Goal: Transaction & Acquisition: Purchase product/service

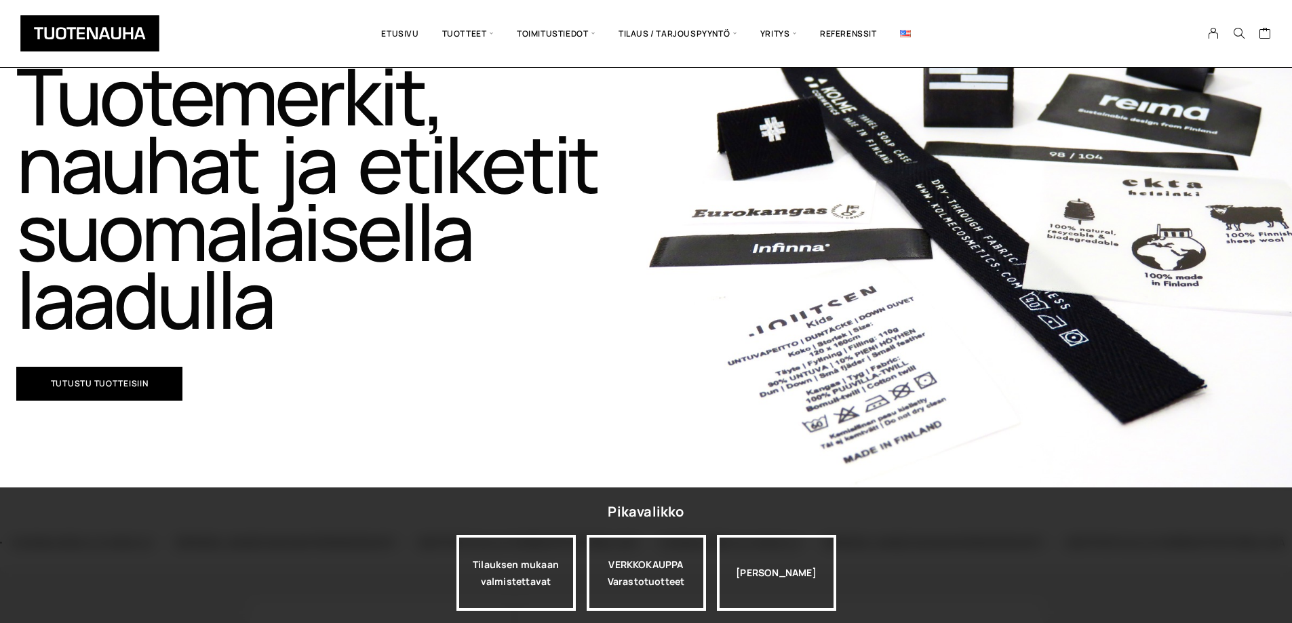
scroll to position [203, 0]
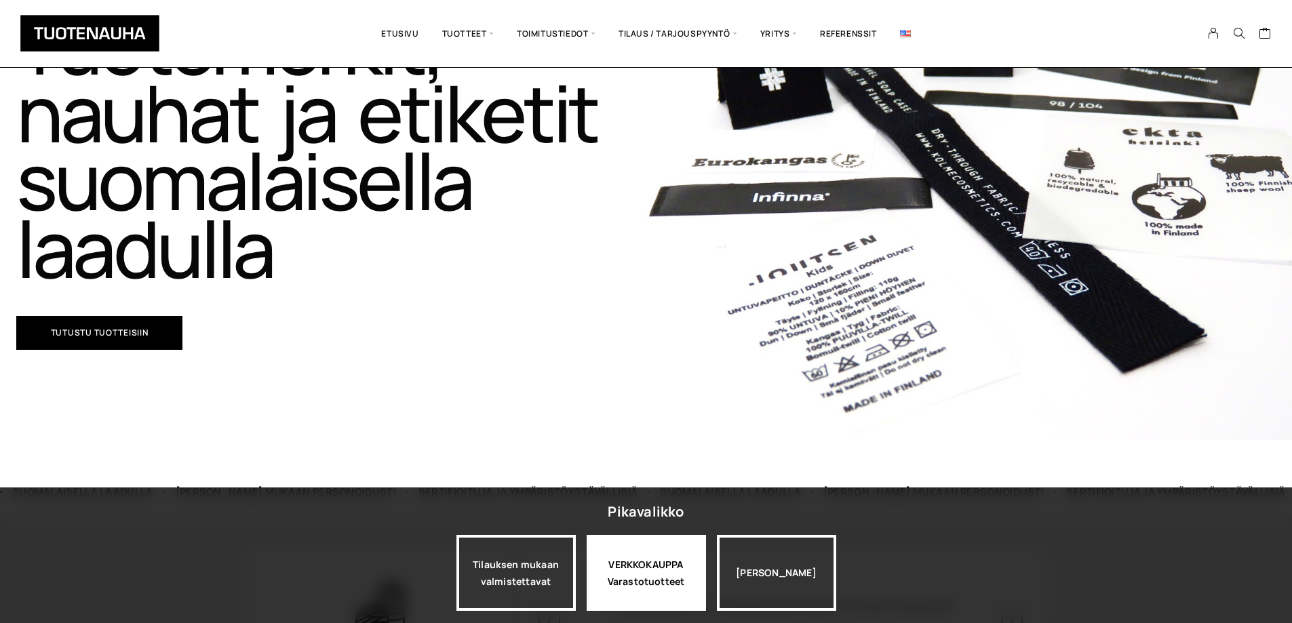
click at [652, 577] on div "VERKKOKAUPPA Varastotuotteet" at bounding box center [645, 573] width 119 height 76
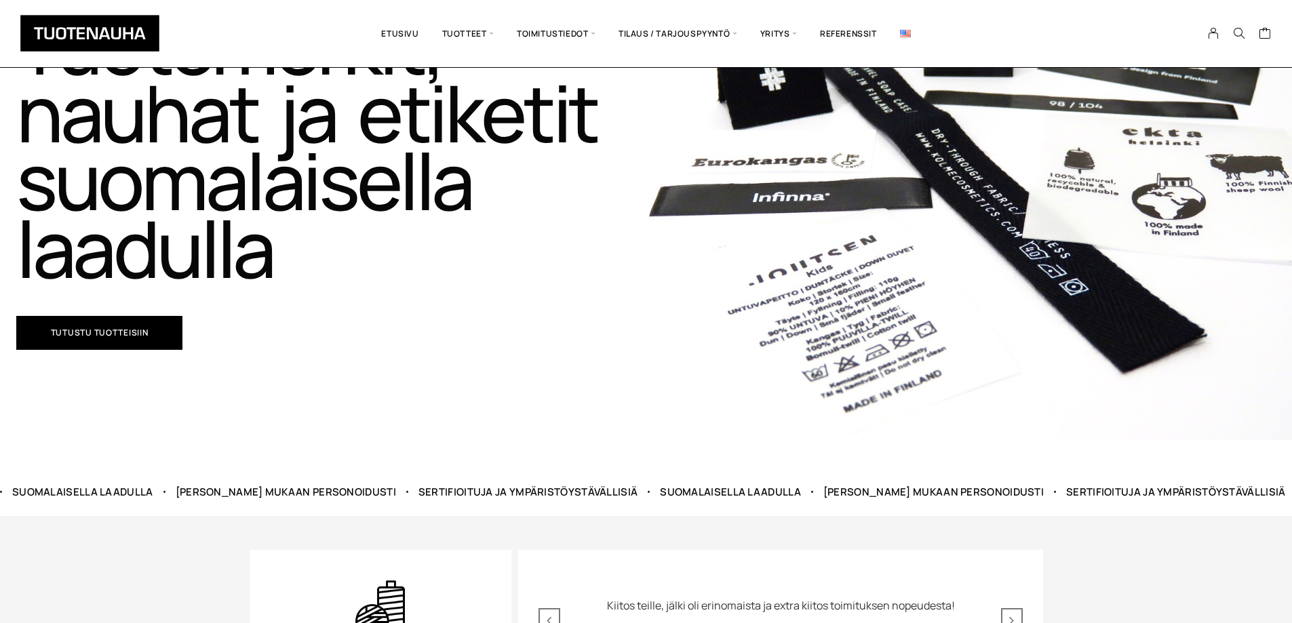
scroll to position [446, 0]
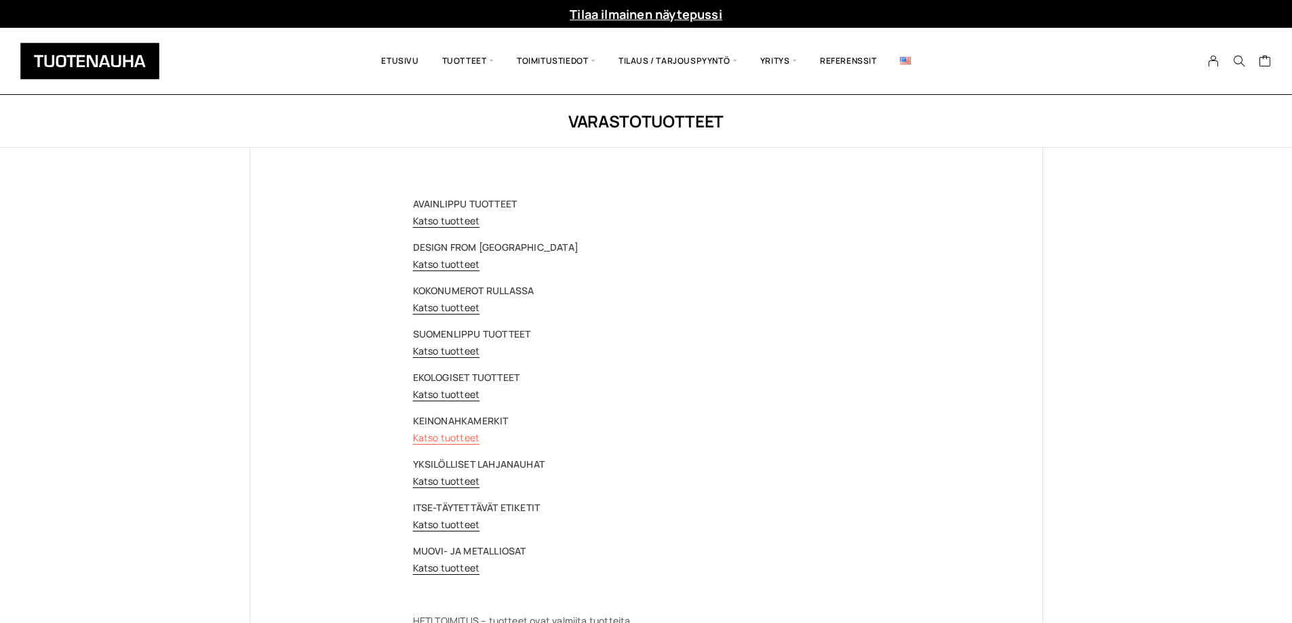
click at [468, 439] on link "Katso tuotteet" at bounding box center [446, 437] width 67 height 13
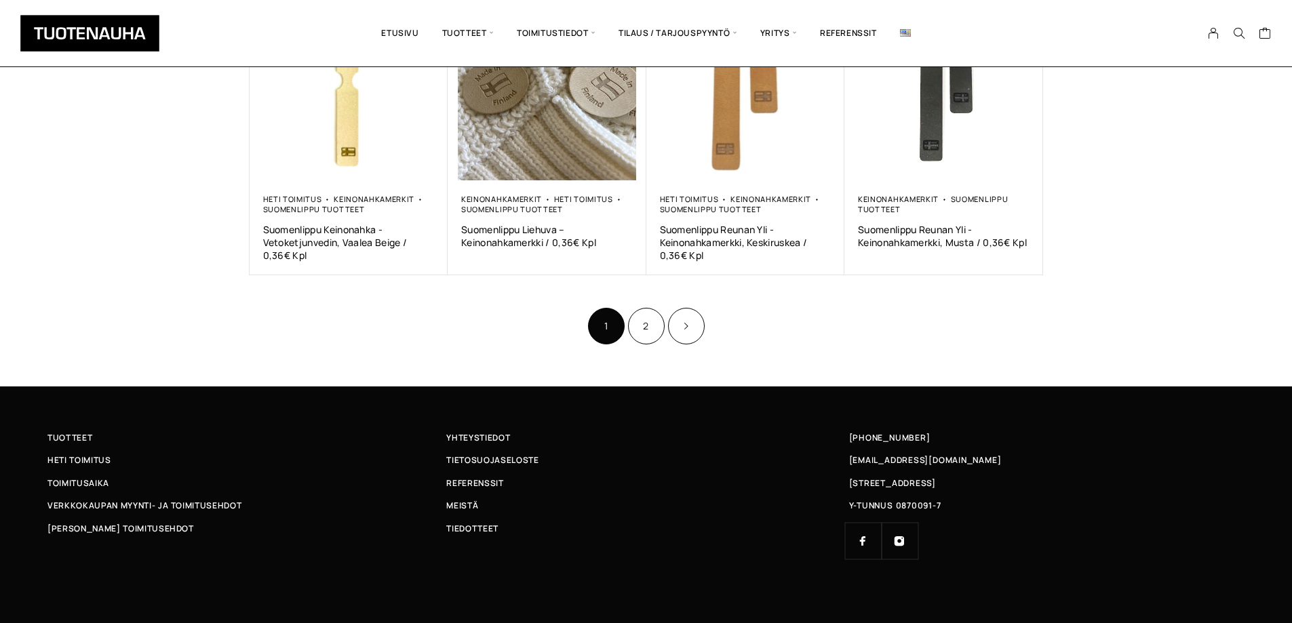
scroll to position [890, 0]
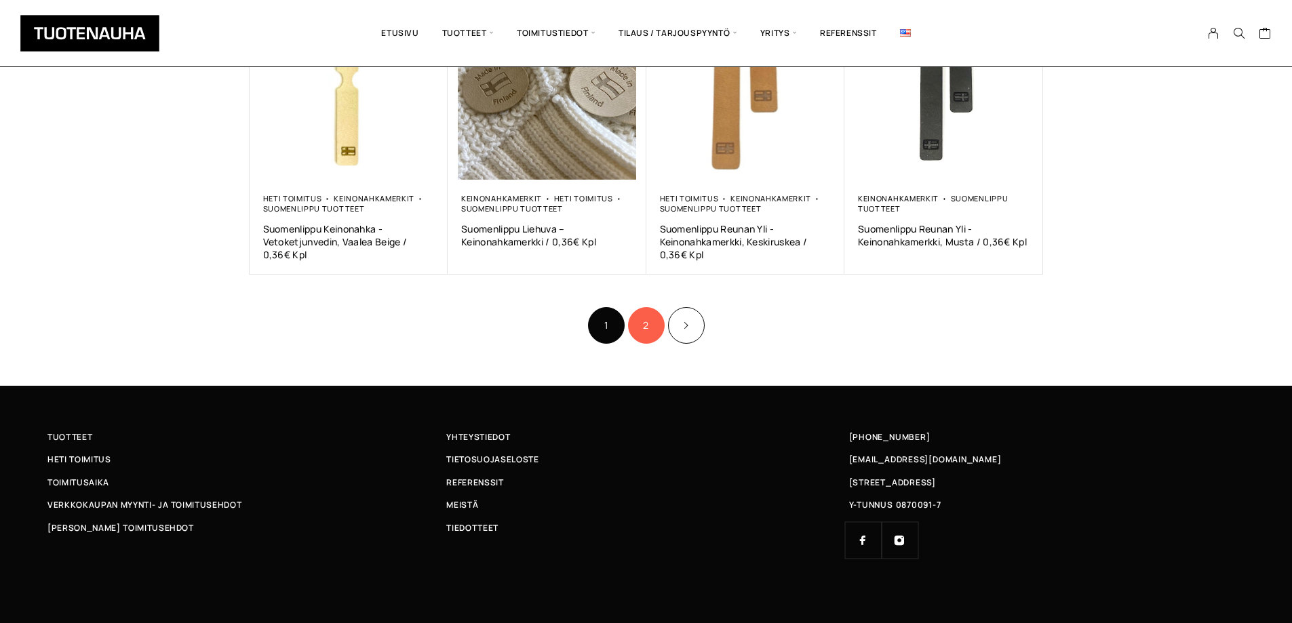
click at [635, 323] on link "2" at bounding box center [646, 325] width 37 height 37
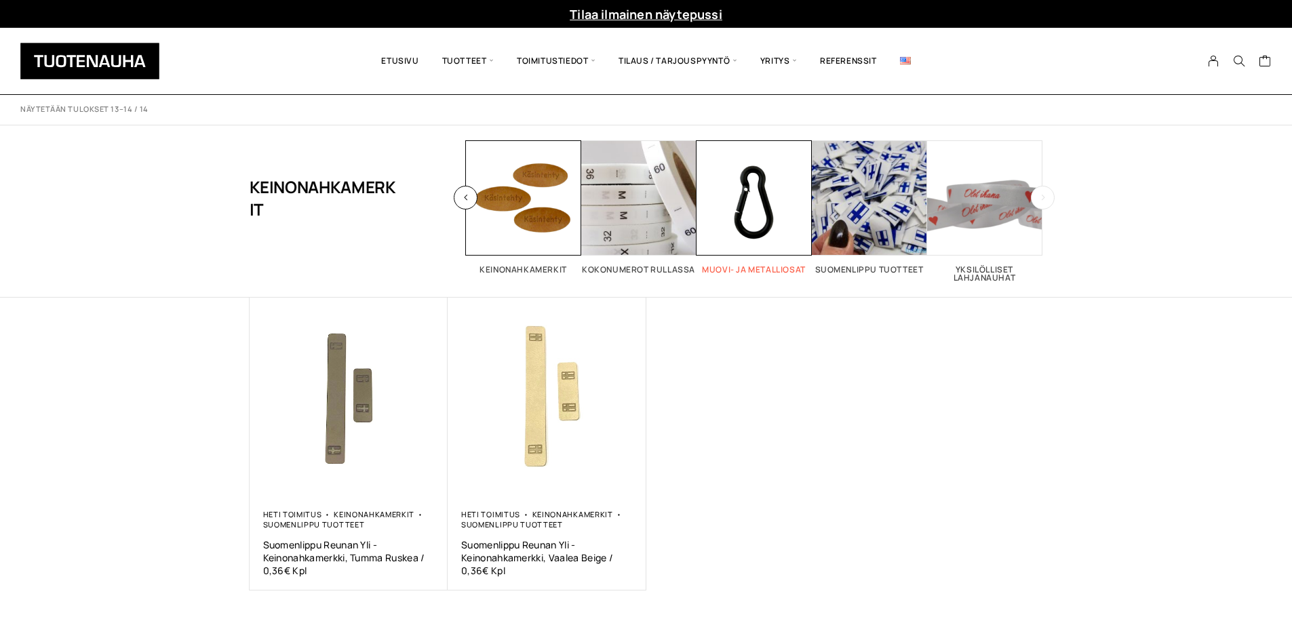
click at [753, 270] on h2 "Muovi- ja metalliosat 17" at bounding box center [753, 270] width 115 height 8
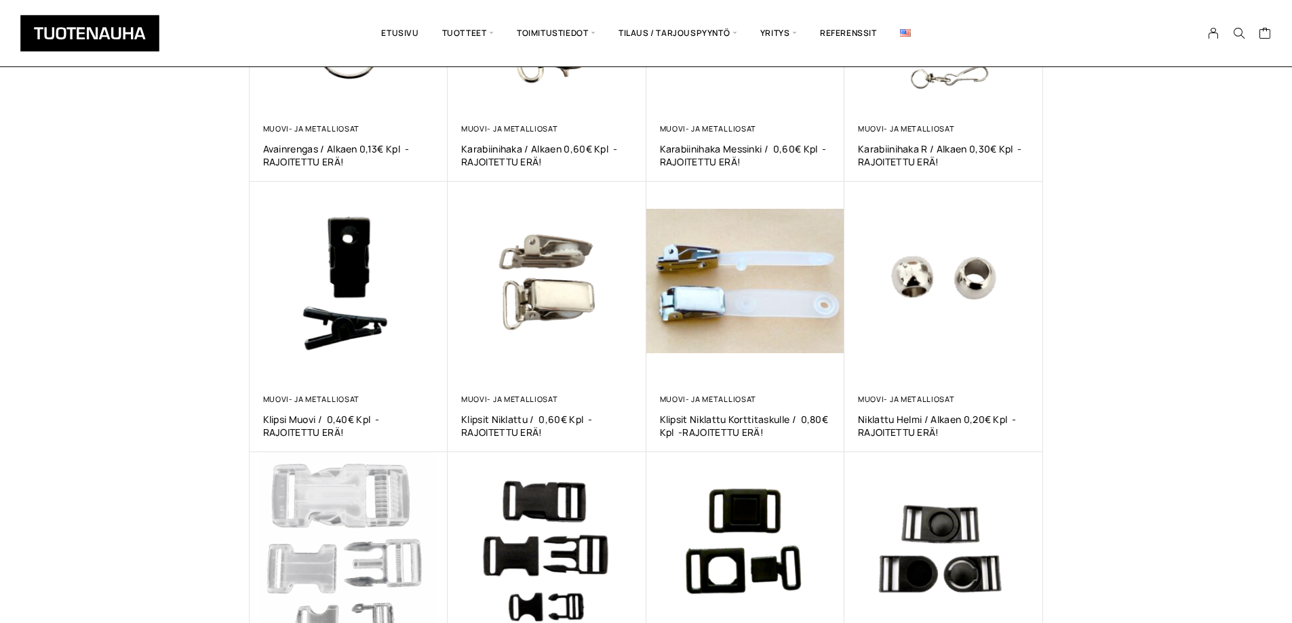
scroll to position [407, 0]
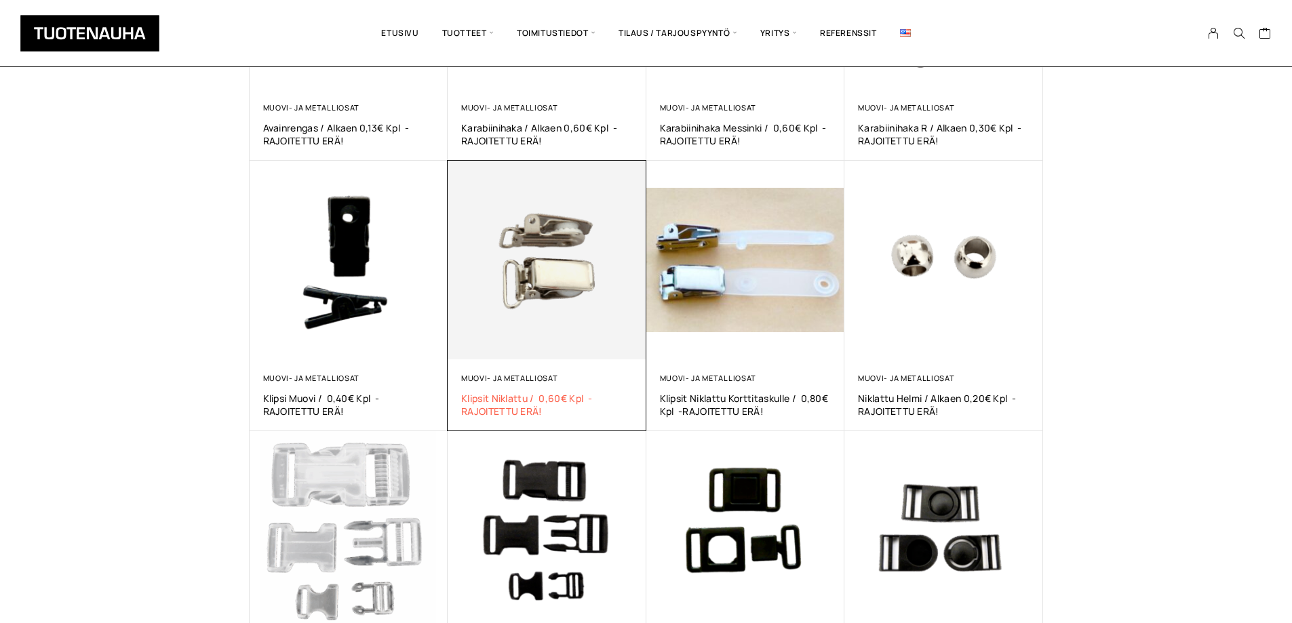
click at [545, 399] on span "Klipsit Niklattu / 0,60€ kpl -RAJOITETTU ERÄ!" at bounding box center [547, 405] width 172 height 26
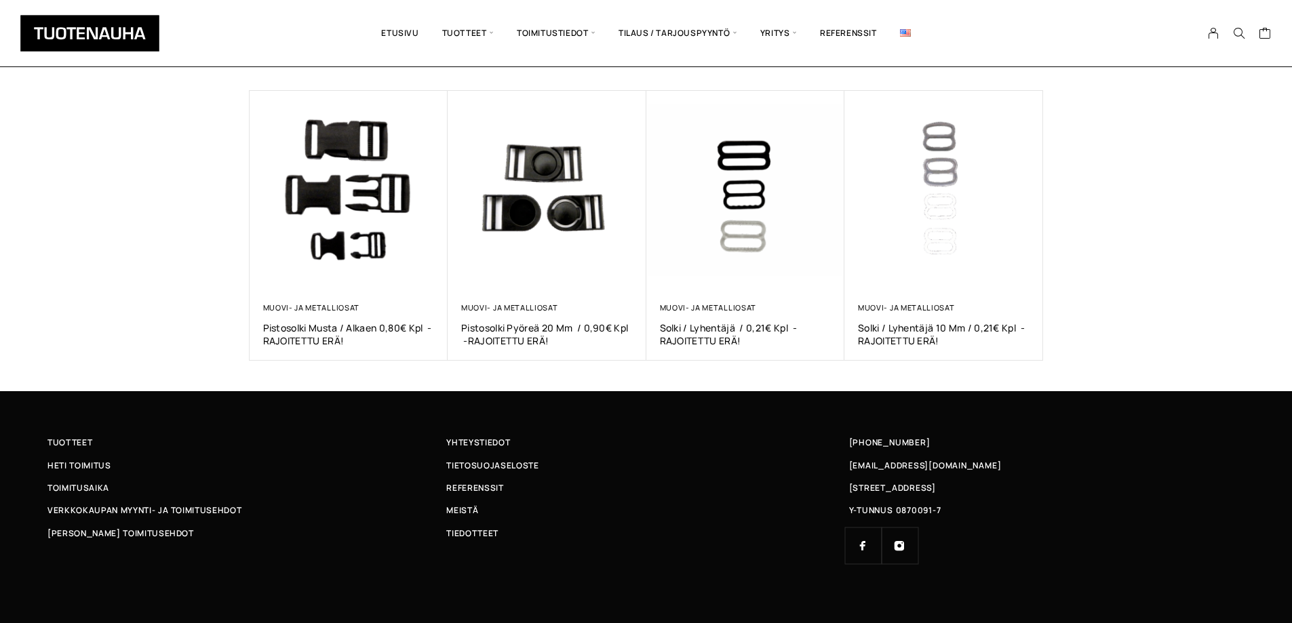
scroll to position [709, 0]
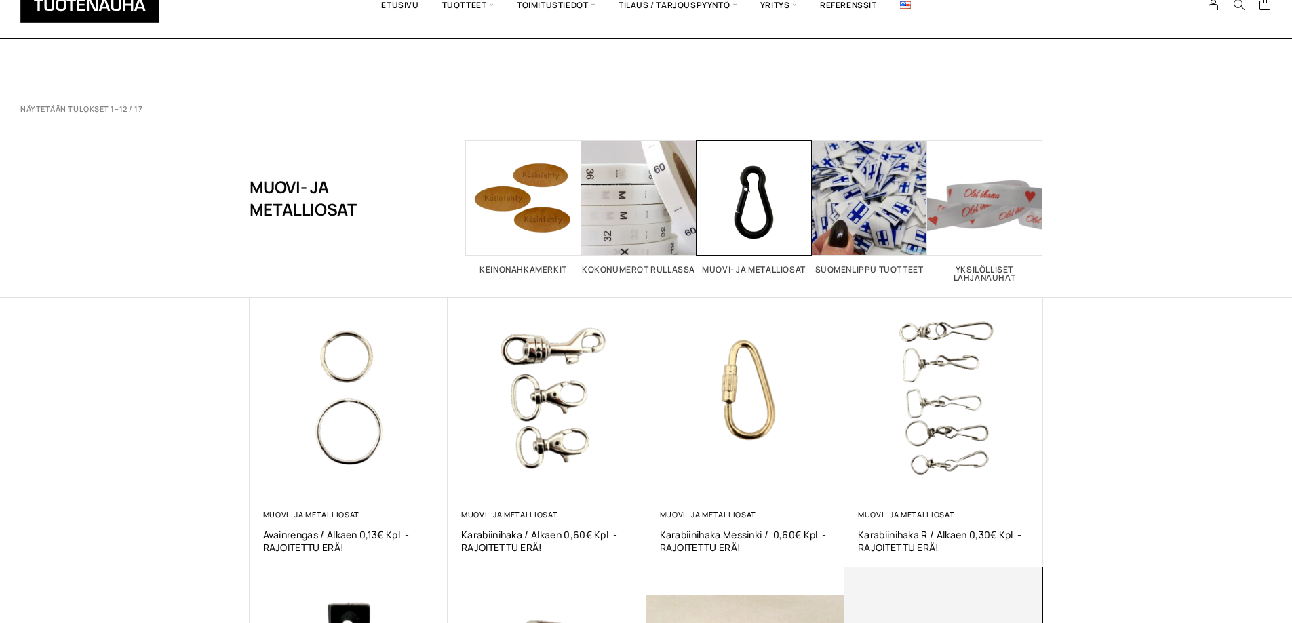
scroll to position [407, 0]
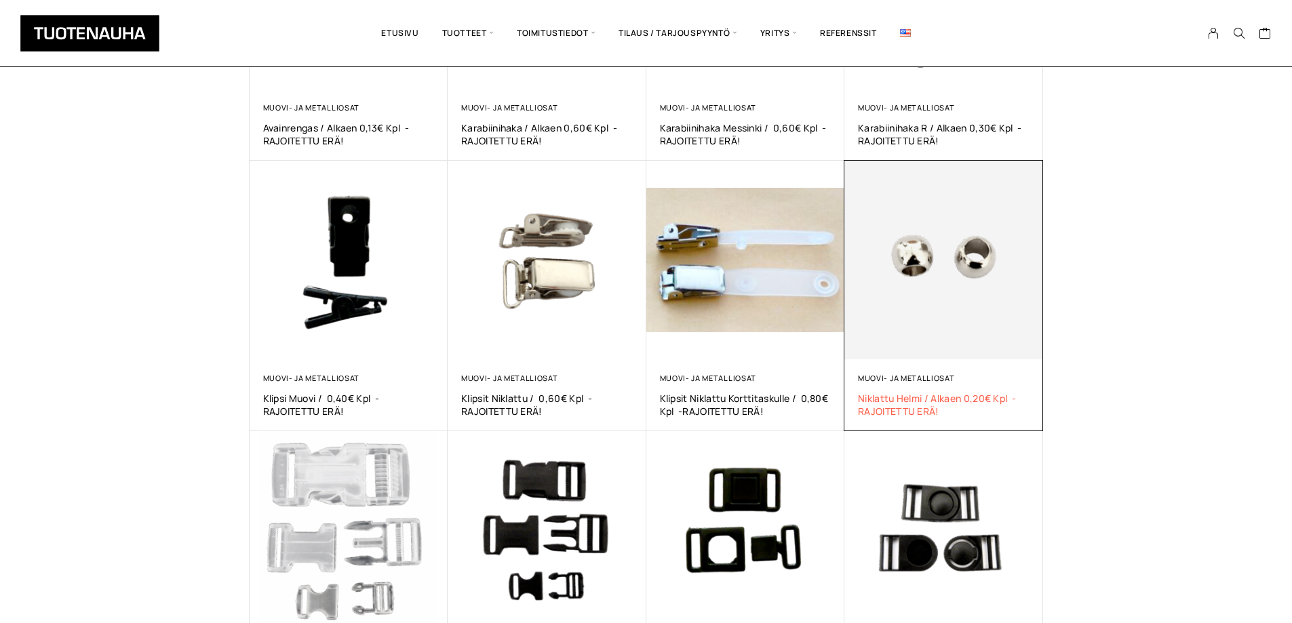
click at [949, 397] on span "Niklattu helmi / alkaen 0,20€ kpl -RAJOITETTU ERÄ!" at bounding box center [944, 405] width 172 height 26
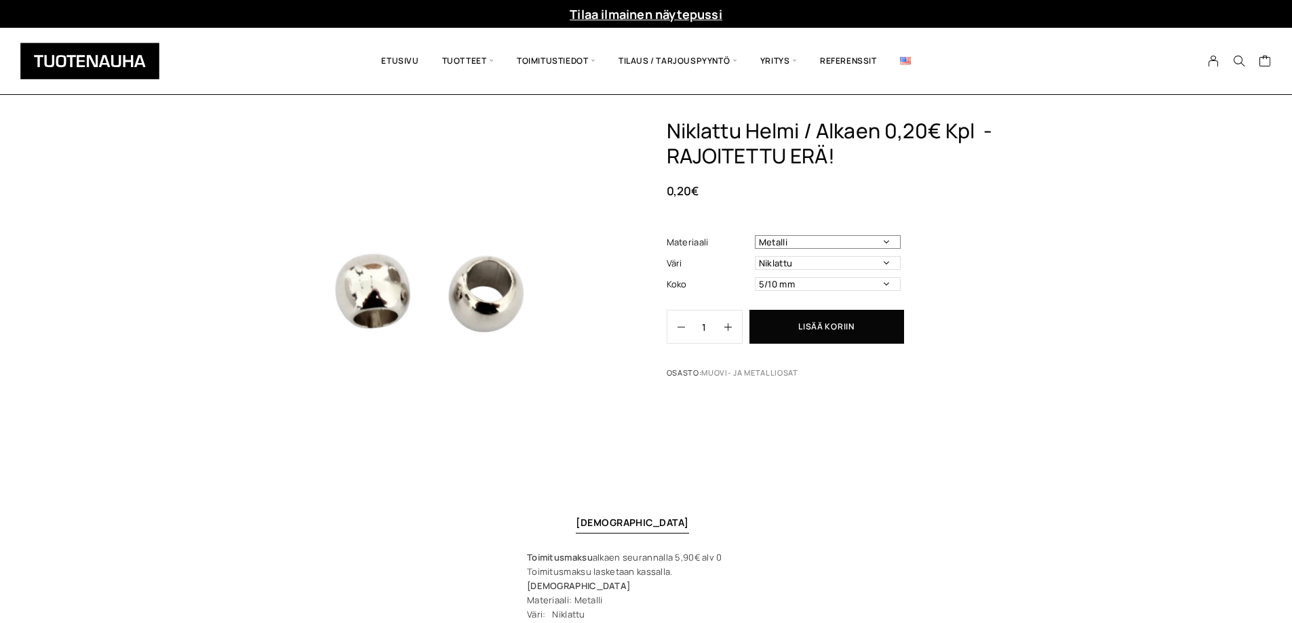
click at [880, 243] on select "Metalli" at bounding box center [828, 242] width 146 height 14
click at [881, 243] on select "Metalli" at bounding box center [828, 242] width 146 height 14
click at [884, 260] on select "Niklattu" at bounding box center [828, 263] width 146 height 14
click at [885, 281] on select "5/10 mm" at bounding box center [828, 284] width 146 height 14
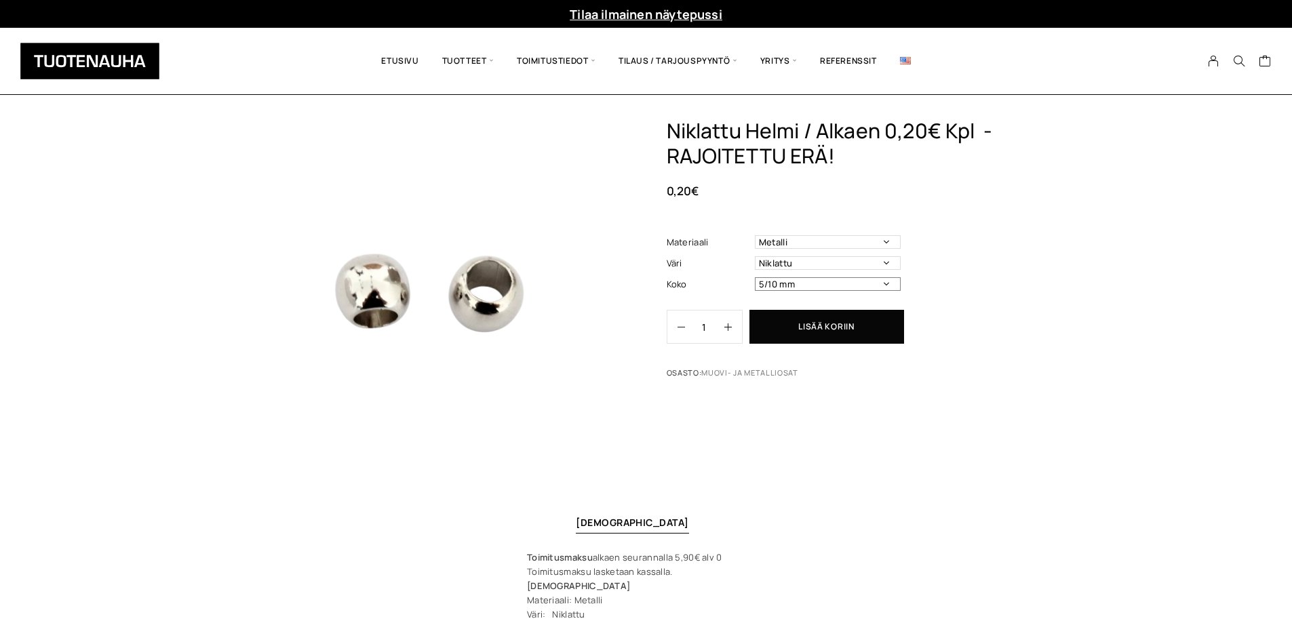
drag, startPoint x: 885, startPoint y: 281, endPoint x: 892, endPoint y: 281, distance: 7.5
click at [885, 281] on select "5/10 mm" at bounding box center [828, 284] width 146 height 14
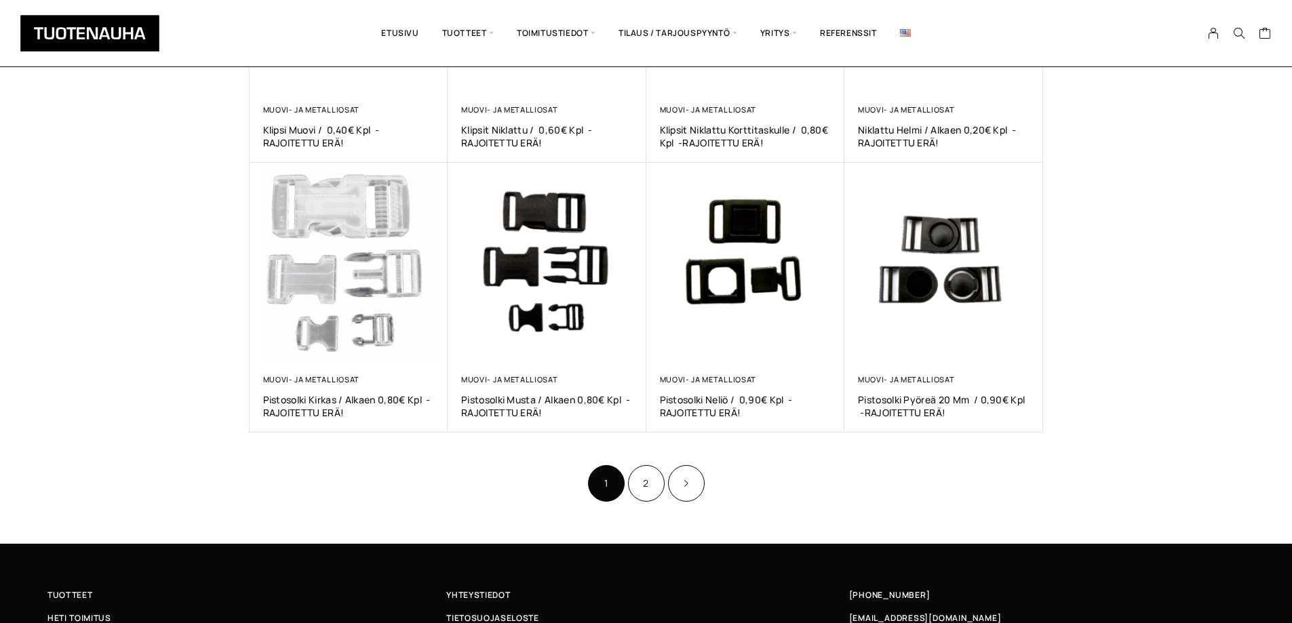
scroll to position [678, 0]
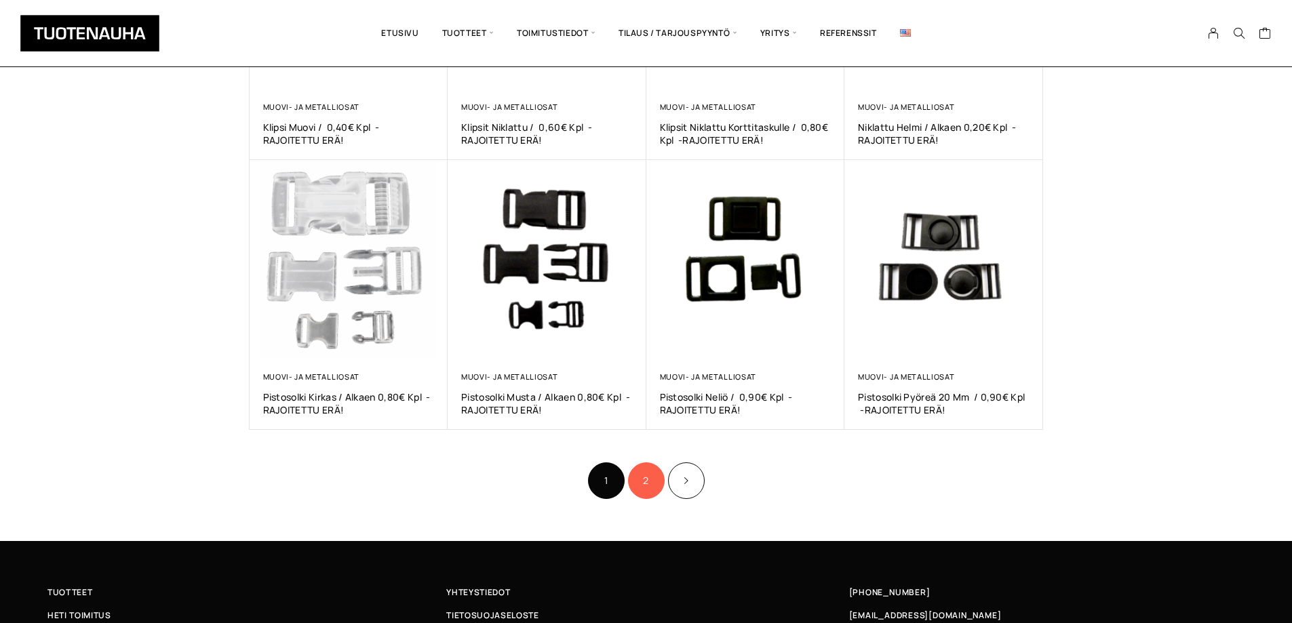
click at [639, 482] on link "2" at bounding box center [646, 480] width 37 height 37
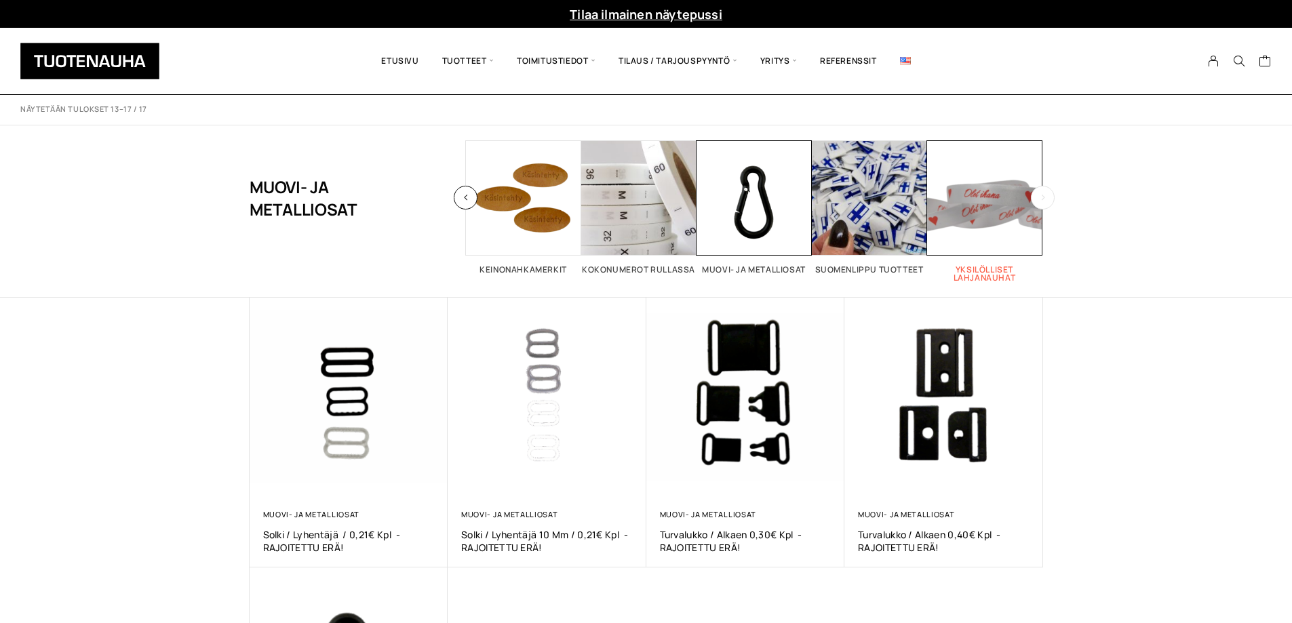
click at [971, 214] on span "Visit product category Yksilölliset lahjanauhat" at bounding box center [984, 197] width 115 height 115
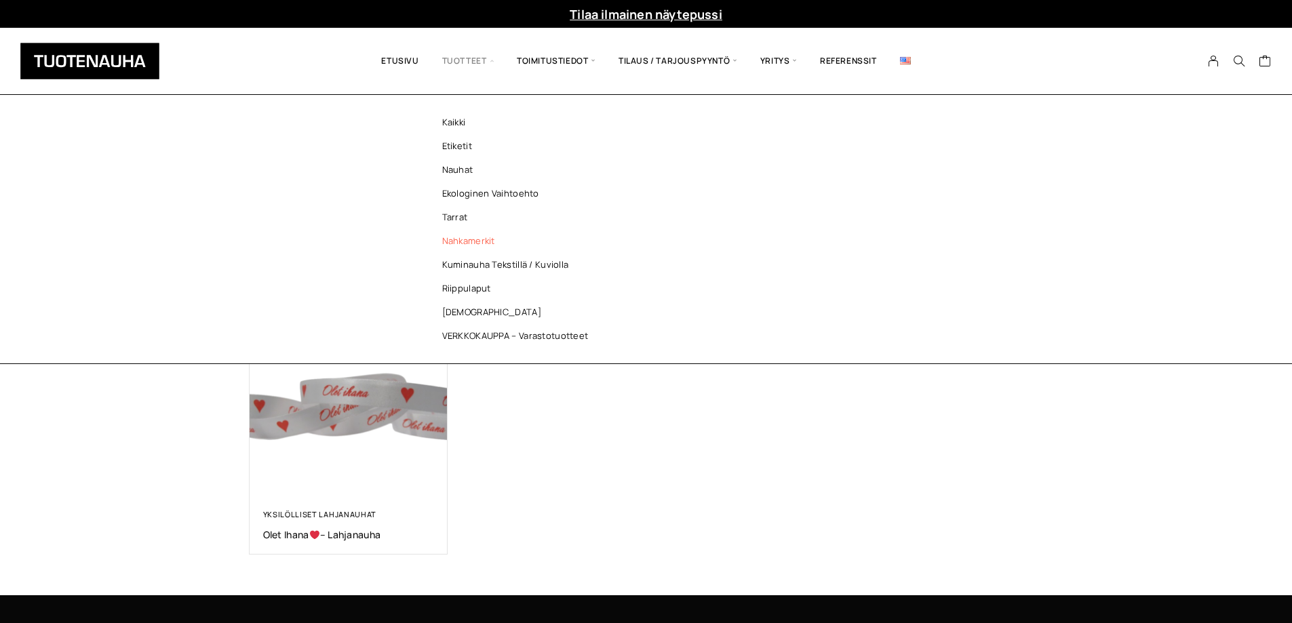
click at [457, 241] on link "Nahkamerkit" at bounding box center [518, 241] width 197 height 24
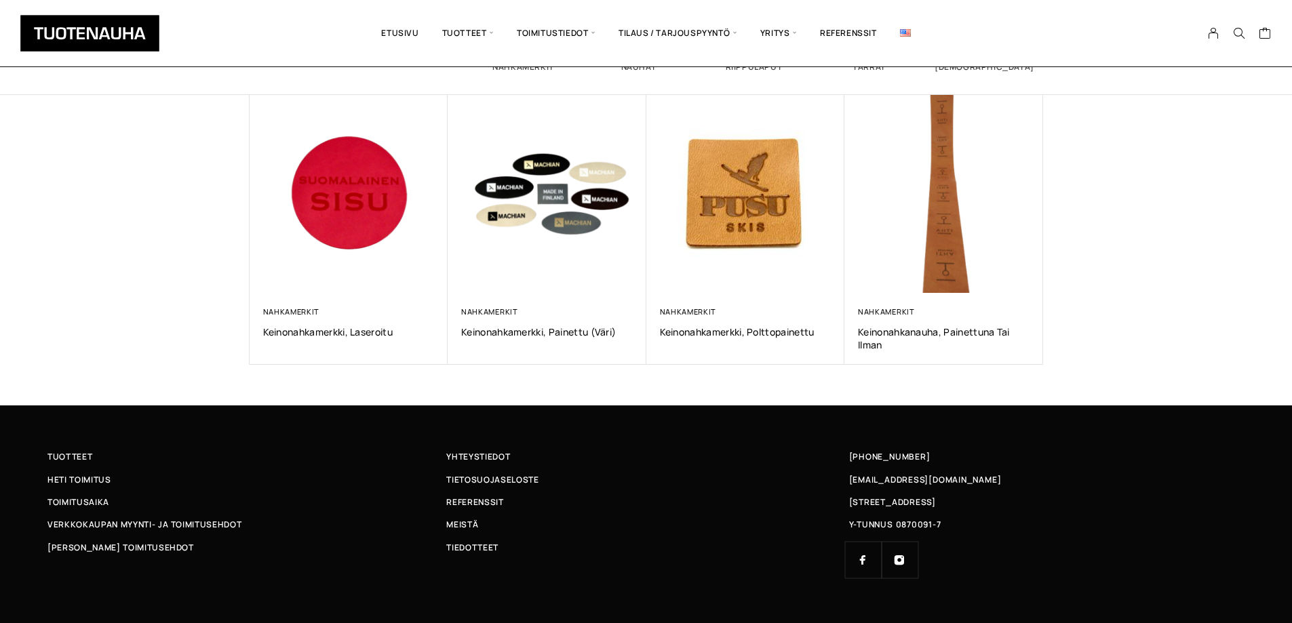
scroll to position [203, 0]
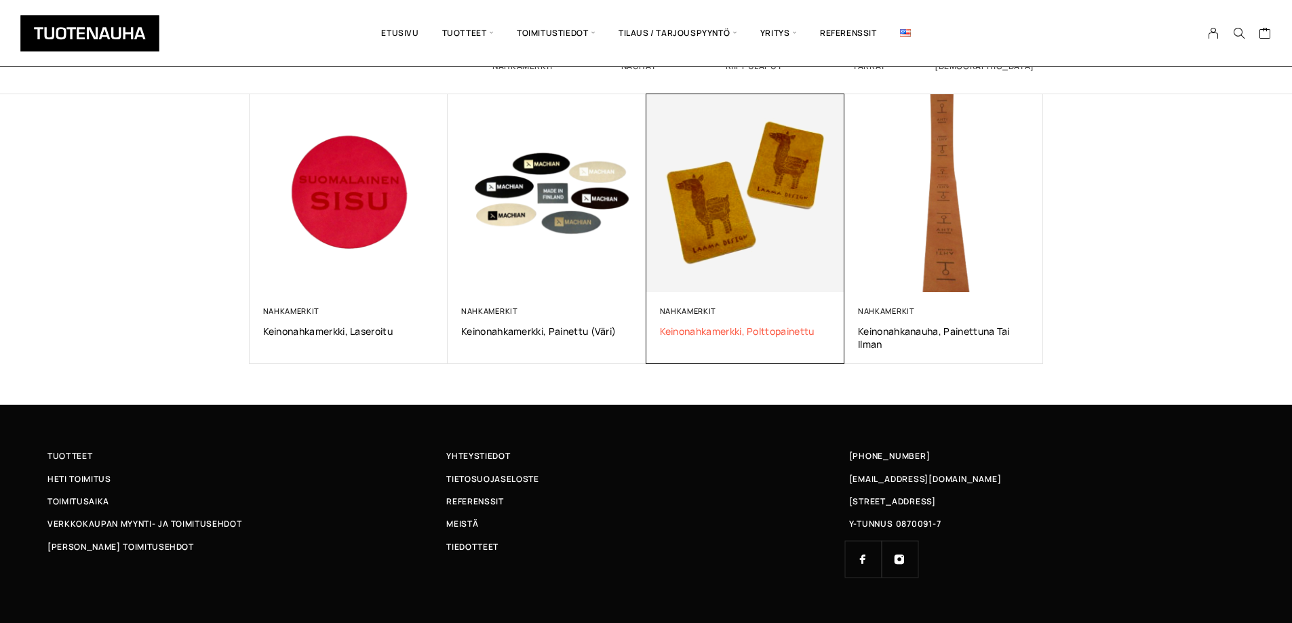
click at [748, 327] on span "Keinonahkamerkki, polttopainettu" at bounding box center [746, 331] width 172 height 13
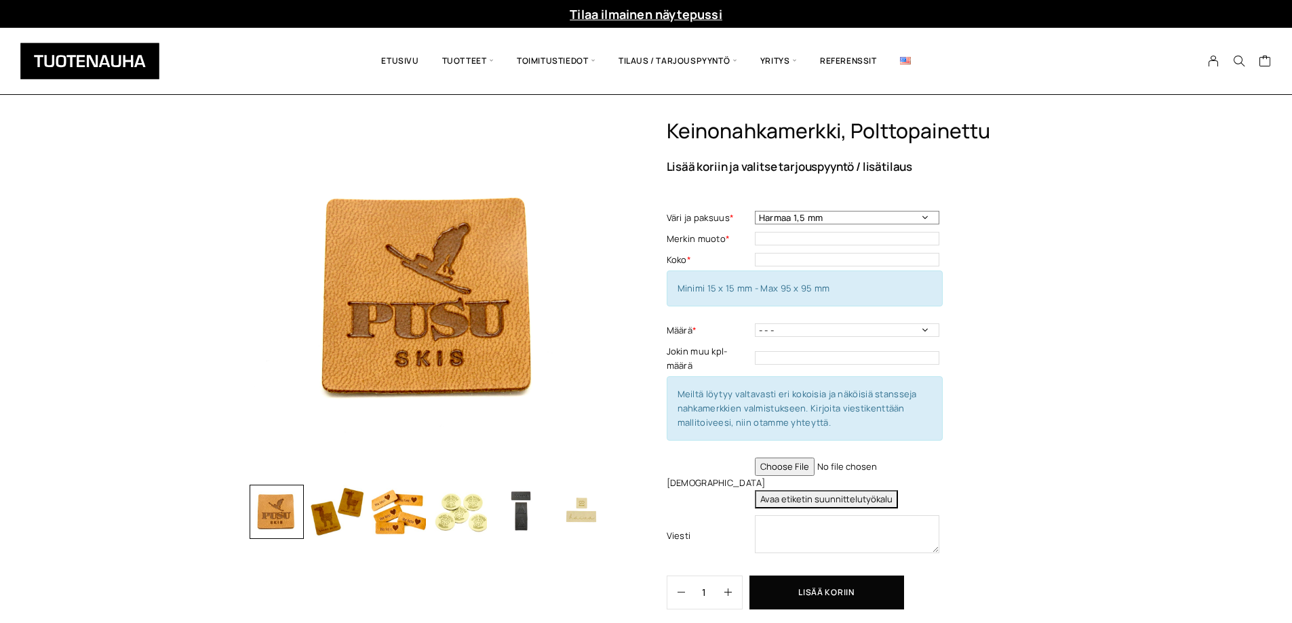
click at [922, 218] on select "Harmaa 1,5 mm Musta 0,6 mm Musta 1,5 mm Keskiruskea 1,5 mm Keskiruskea 0,6 mm V…" at bounding box center [847, 218] width 184 height 14
select select "Musta 0,6 mm"
click at [755, 211] on select "Harmaa 1,5 mm Musta 0,6 mm Musta 1,5 mm Keskiruskea 1,5 mm Keskiruskea 0,6 mm V…" at bounding box center [847, 218] width 184 height 14
click at [847, 238] on input "text" at bounding box center [847, 239] width 184 height 14
click at [842, 262] on input "text" at bounding box center [847, 260] width 184 height 14
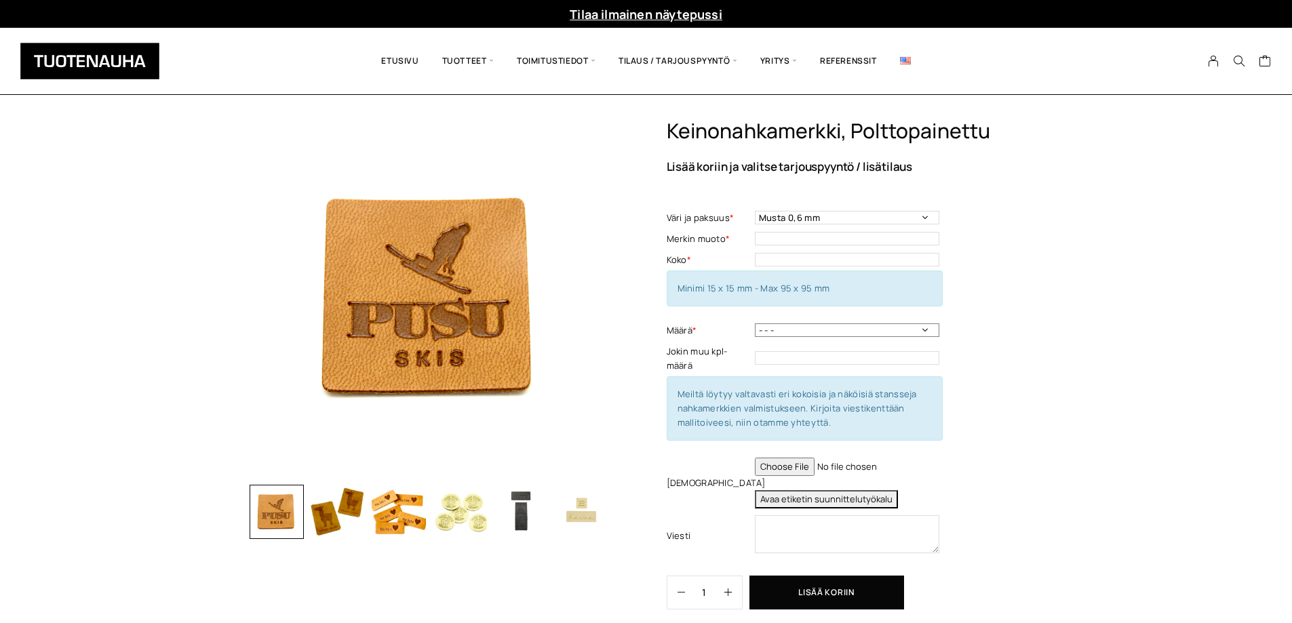
click at [879, 330] on select "- - - 50 kpl 100 kpl 200 kpl 300 kpl 400 kpl" at bounding box center [847, 330] width 184 height 14
select select "400 kpl"
click at [755, 323] on select "- - - 50 kpl 100 kpl 200 kpl 300 kpl 400 kpl" at bounding box center [847, 330] width 184 height 14
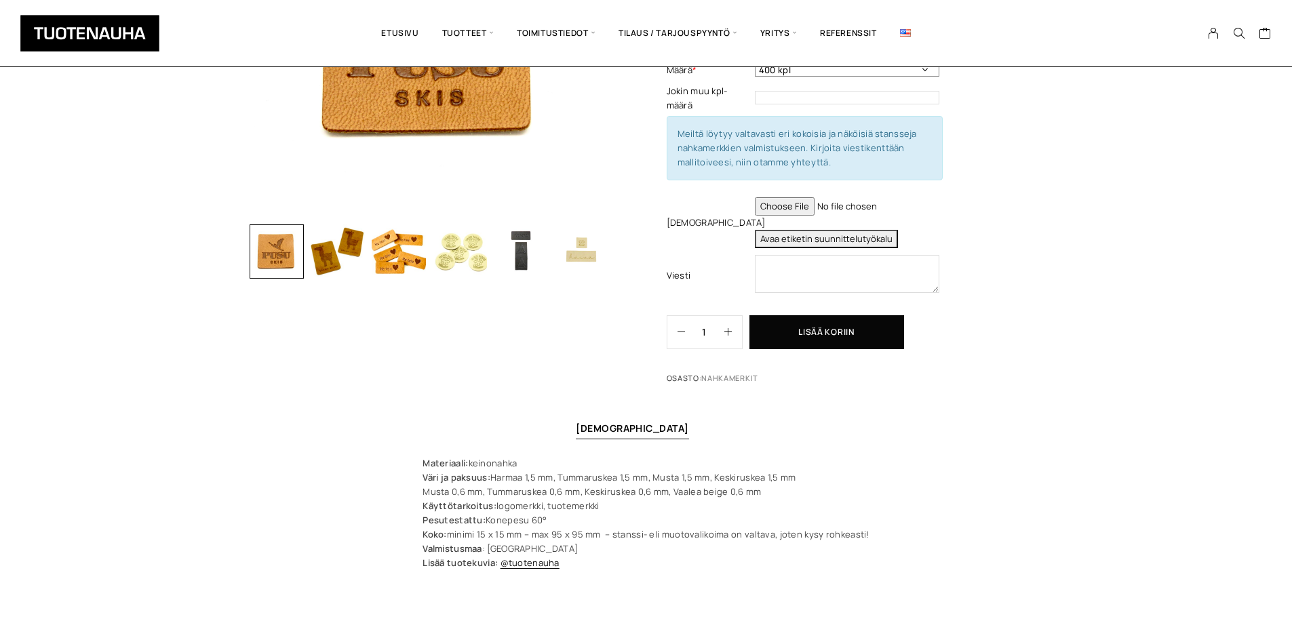
scroll to position [203, 0]
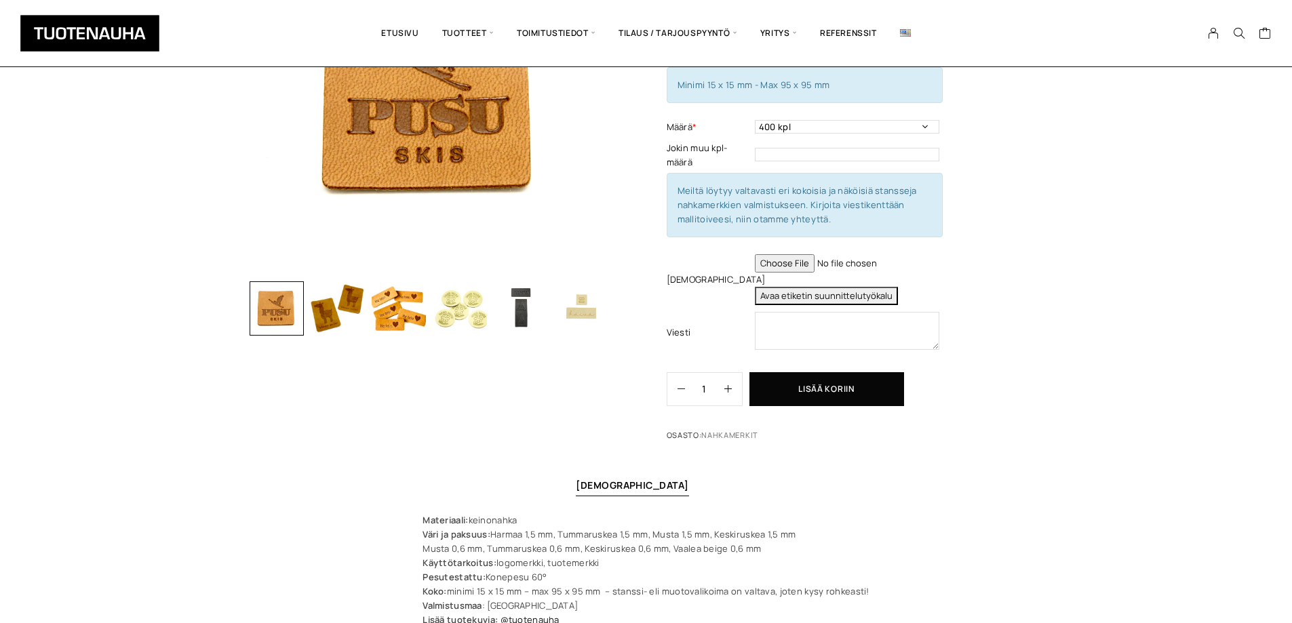
click at [522, 320] on img "button" at bounding box center [521, 308] width 54 height 54
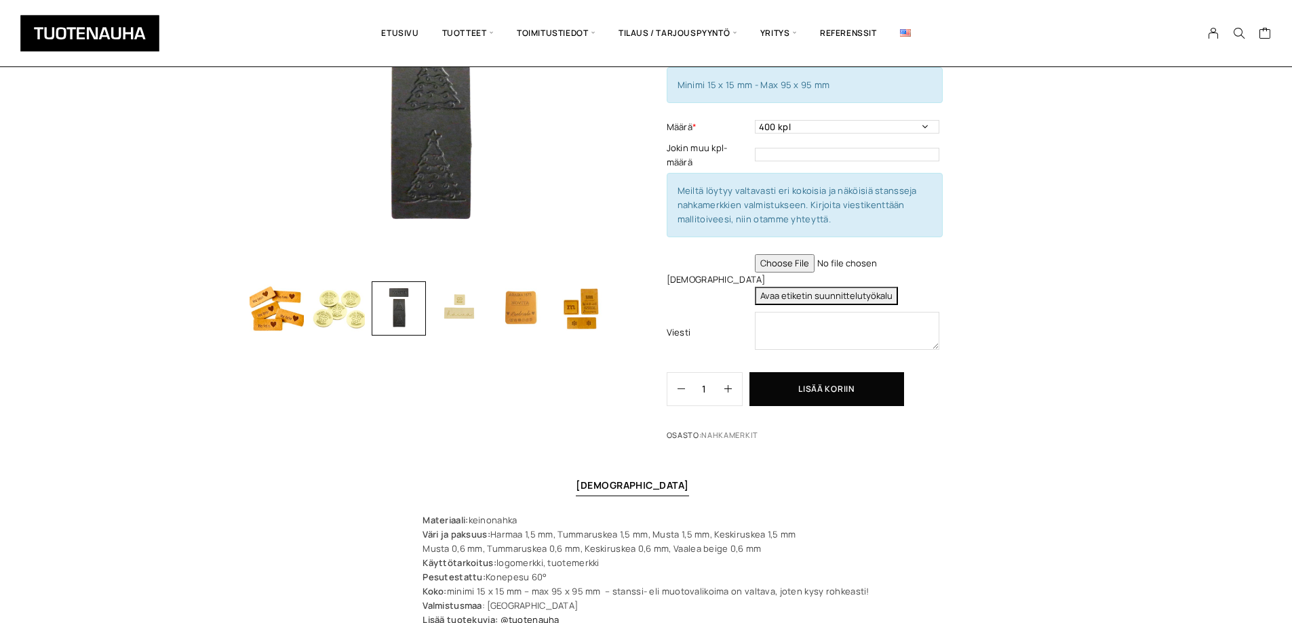
click at [521, 314] on img "button" at bounding box center [521, 308] width 54 height 54
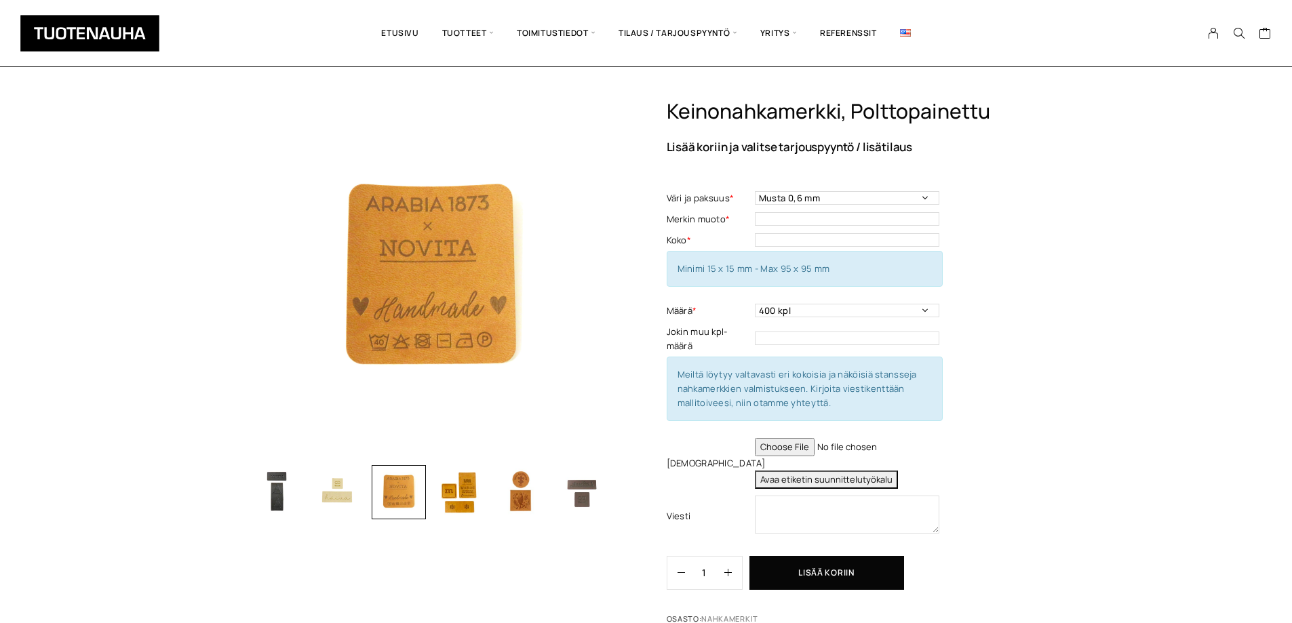
scroll to position [0, 0]
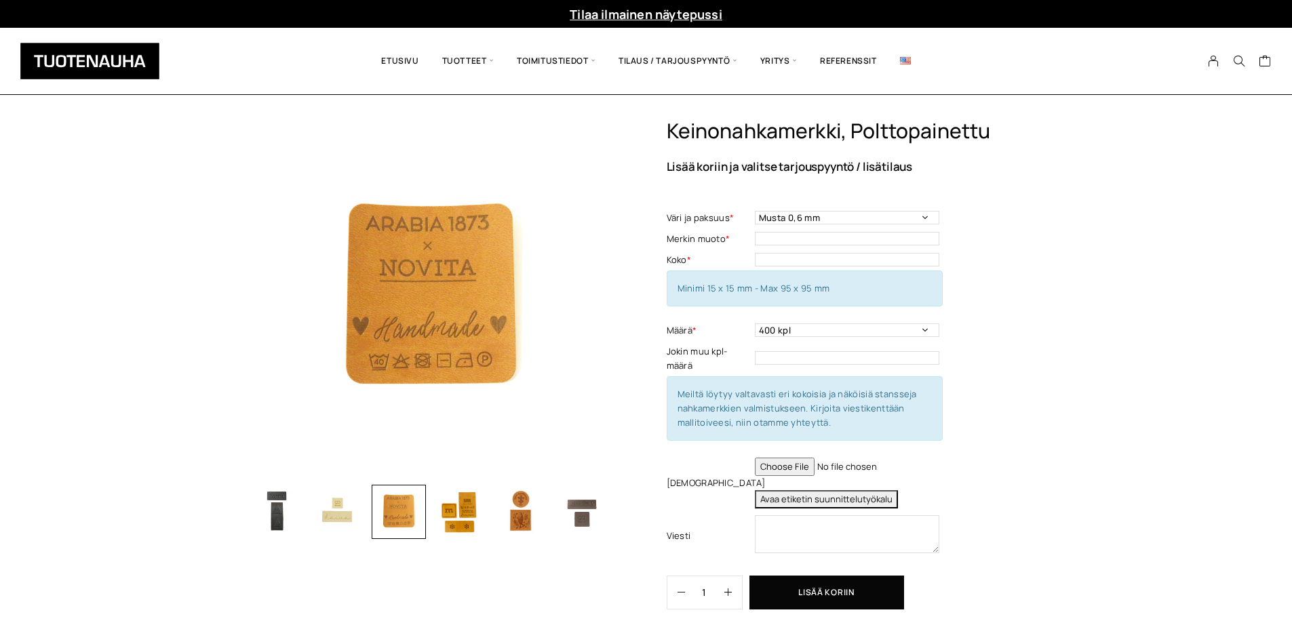
click at [580, 517] on img "button" at bounding box center [582, 512] width 54 height 54
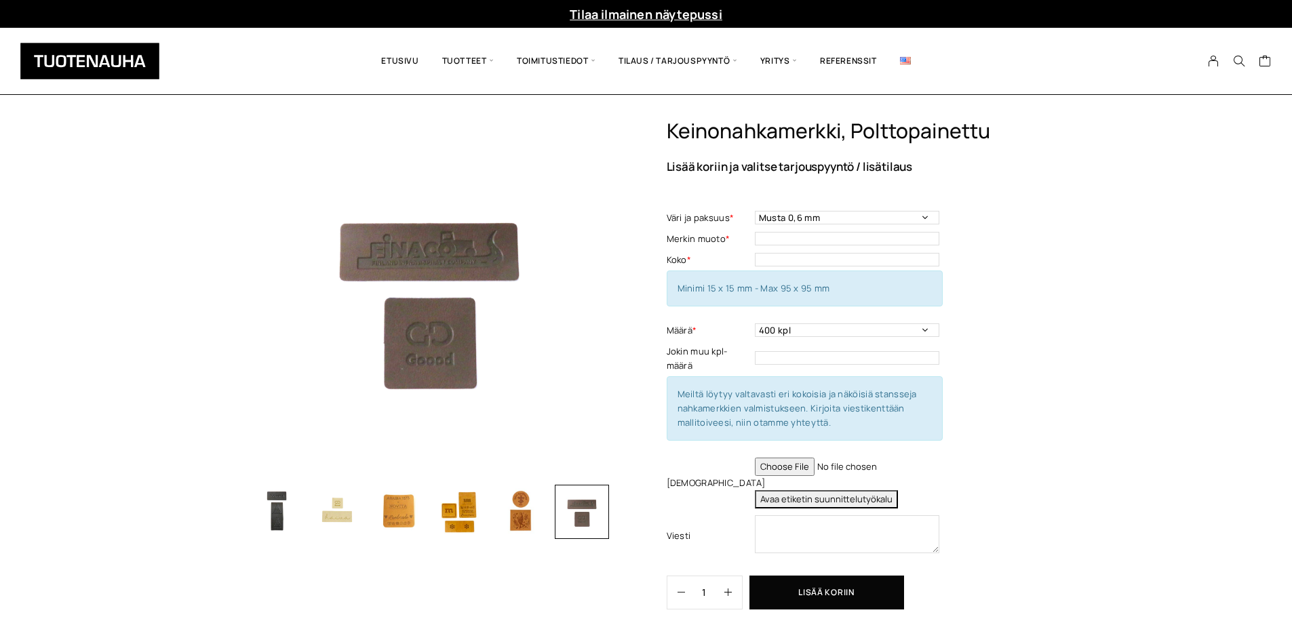
click at [521, 516] on img "button" at bounding box center [521, 512] width 54 height 54
